Goal: Information Seeking & Learning: Understand process/instructions

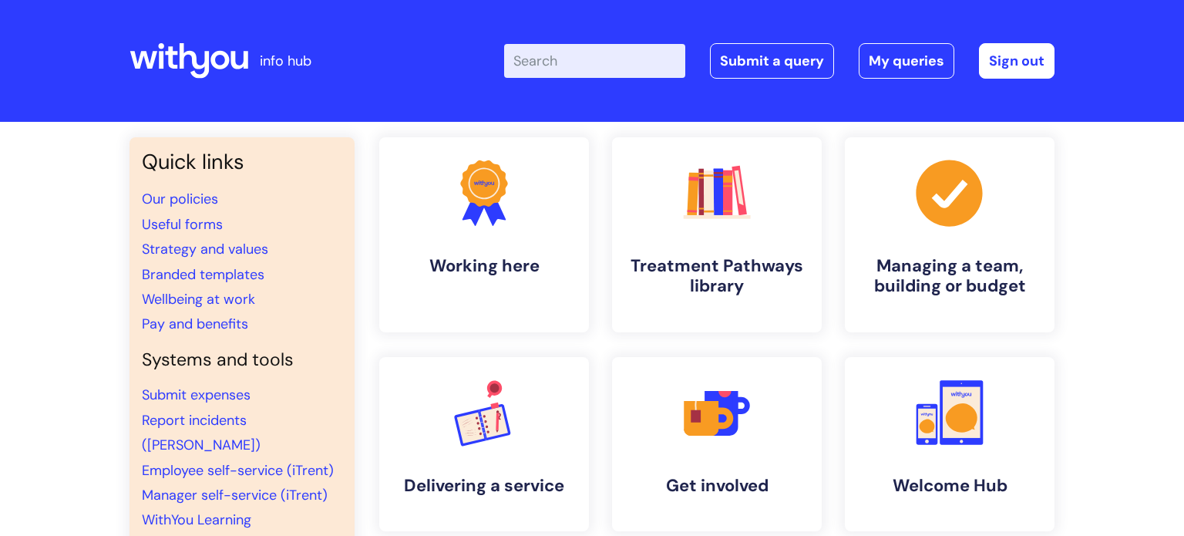
click at [577, 62] on input "Enter your search term here..." at bounding box center [594, 61] width 181 height 34
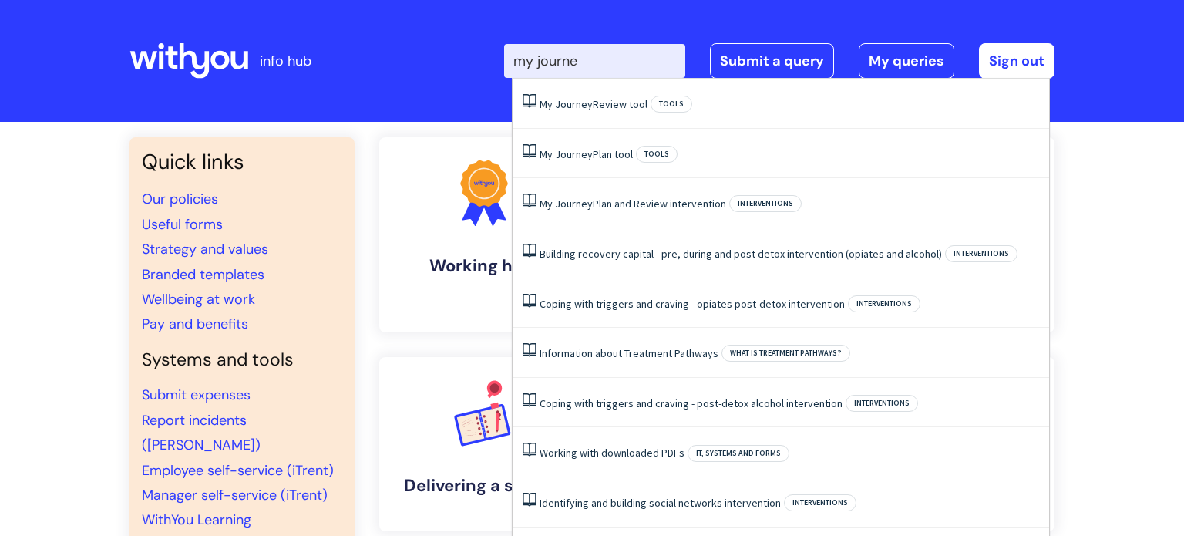
type input "my journey"
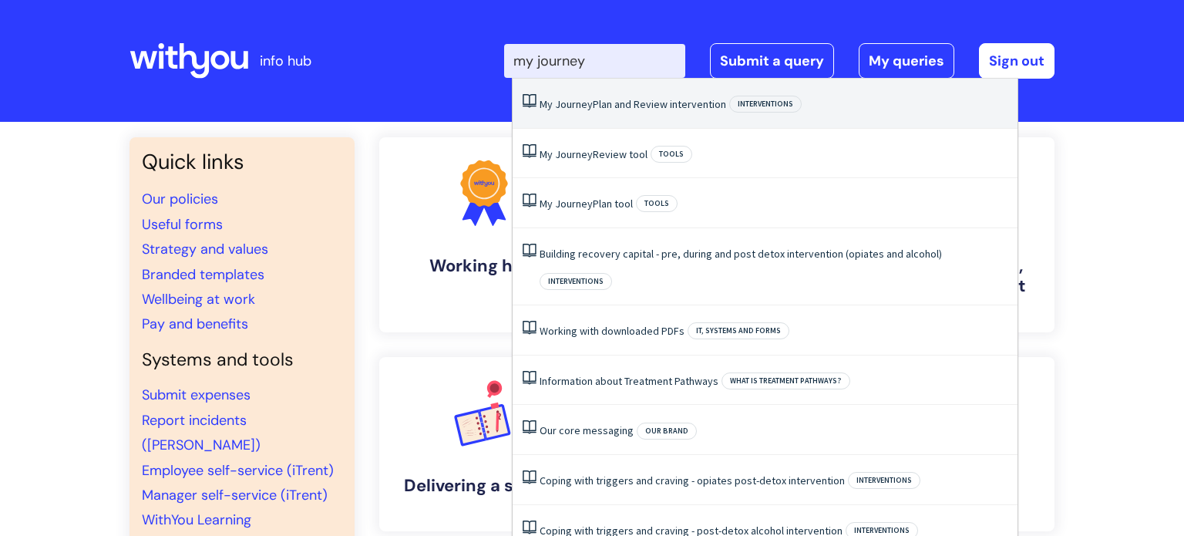
click at [637, 120] on li "My Journey Plan and Review intervention Interventions" at bounding box center [764, 104] width 505 height 50
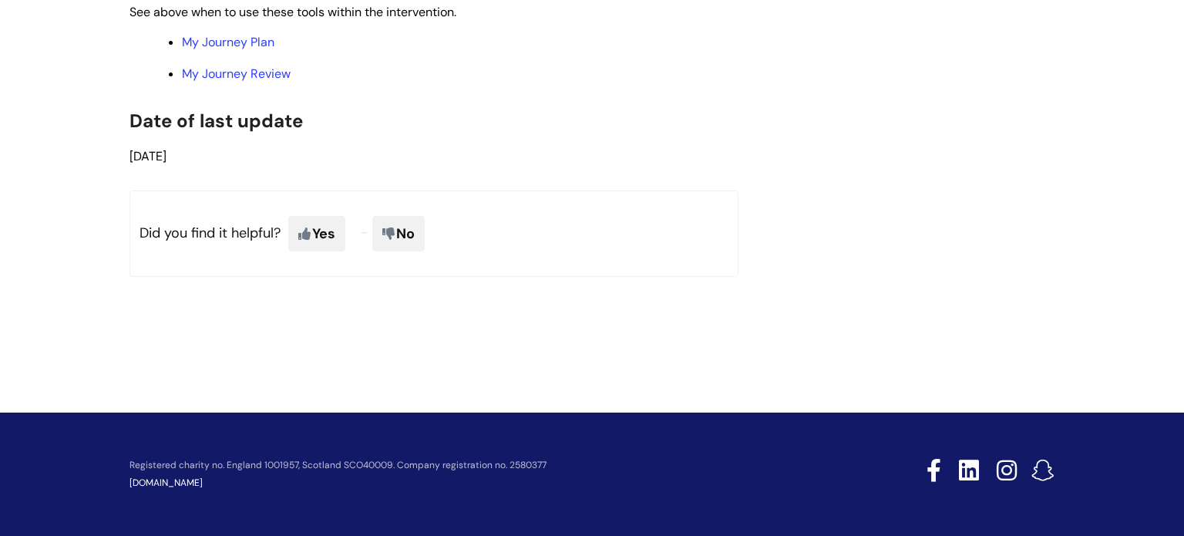
scroll to position [3565, 0]
click at [217, 50] on link "My Journey Plan" at bounding box center [228, 42] width 92 height 16
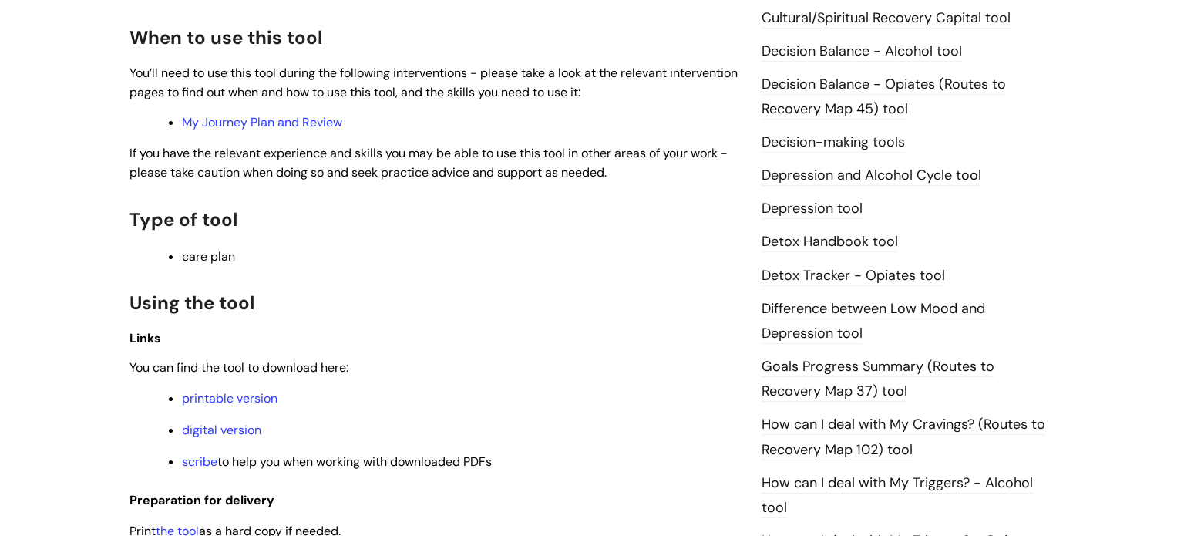
scroll to position [774, 0]
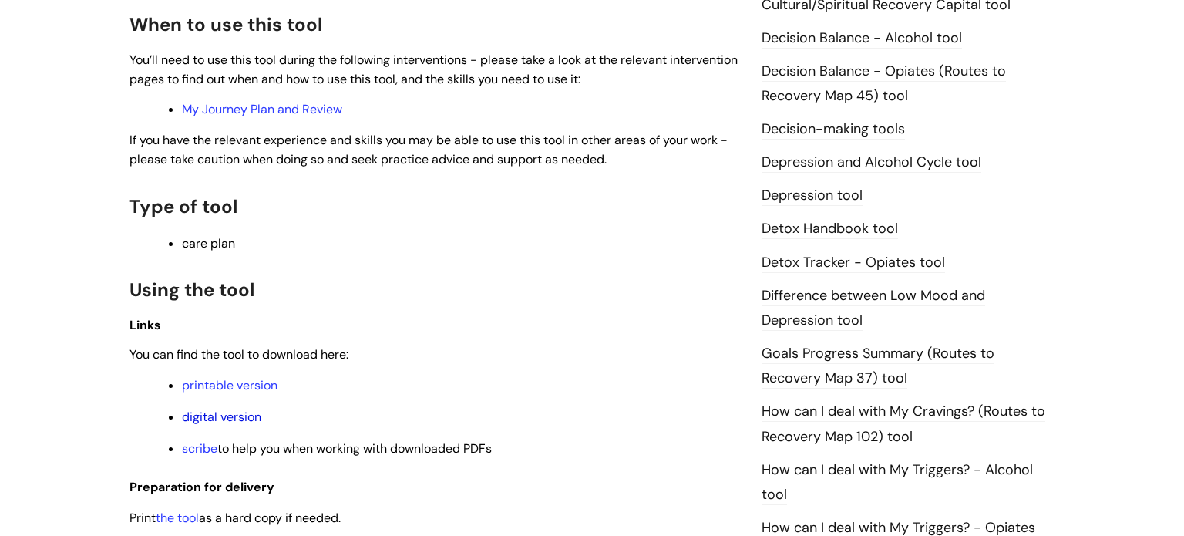
click at [235, 423] on link "digital version" at bounding box center [221, 416] width 79 height 16
